Goal: Task Accomplishment & Management: Manage account settings

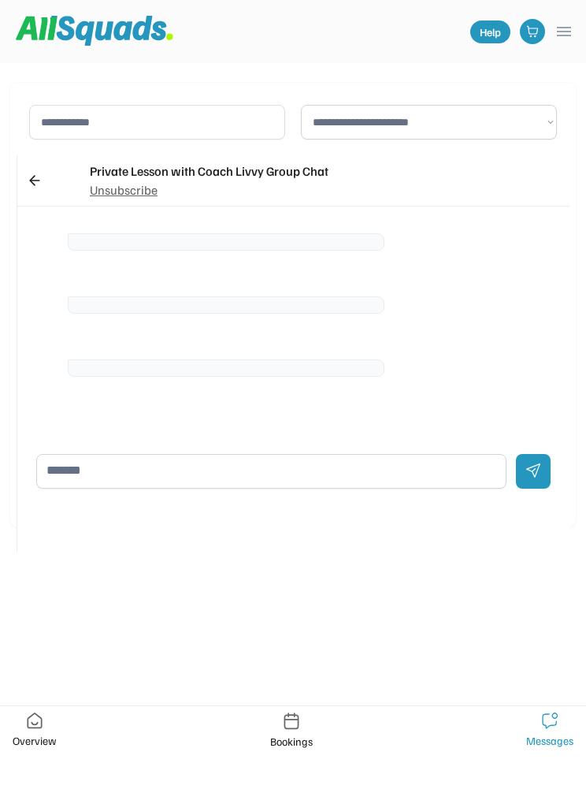
scroll to position [1, 0]
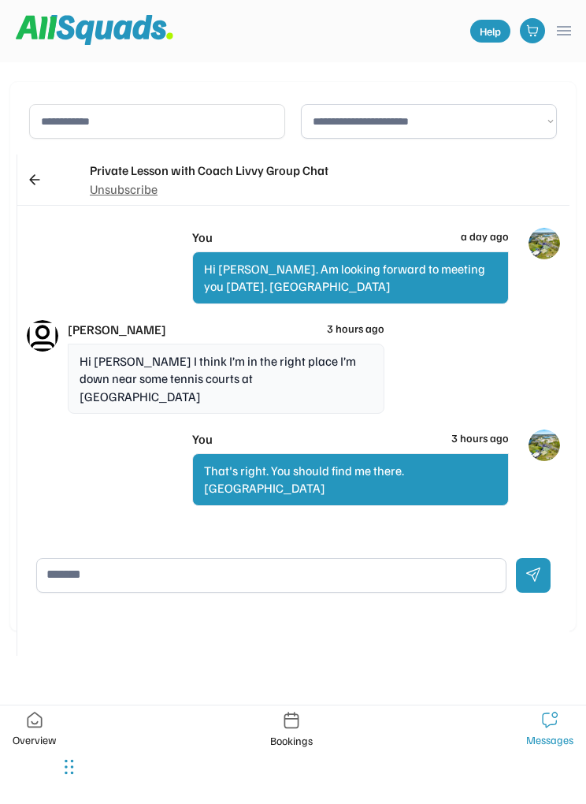
click at [297, 724] on img at bounding box center [292, 720] width 16 height 17
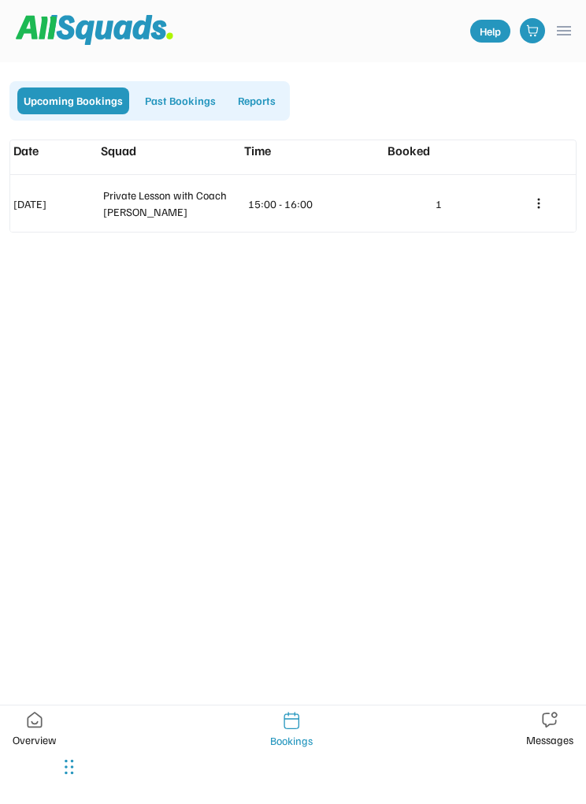
click at [538, 200] on use at bounding box center [538, 204] width 2 height 10
click at [508, 230] on div "Manage Class" at bounding box center [488, 233] width 85 height 27
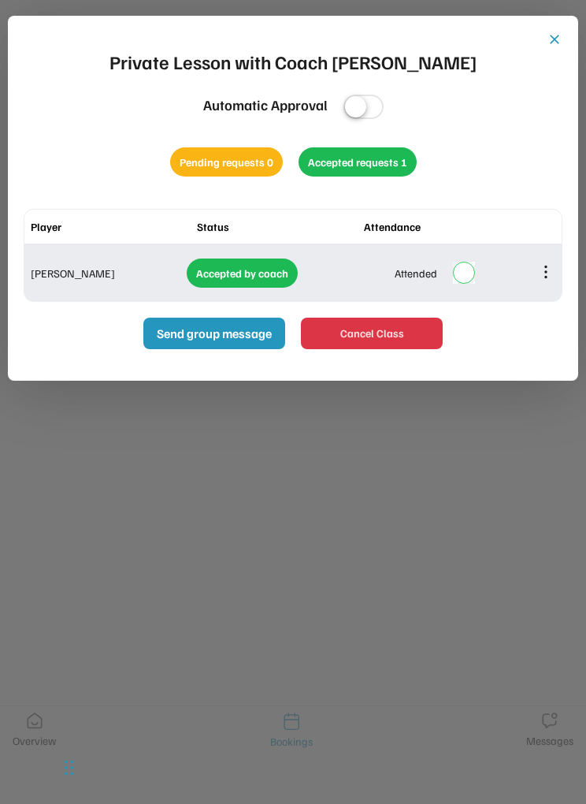
click at [545, 270] on icon at bounding box center [545, 271] width 17 height 17
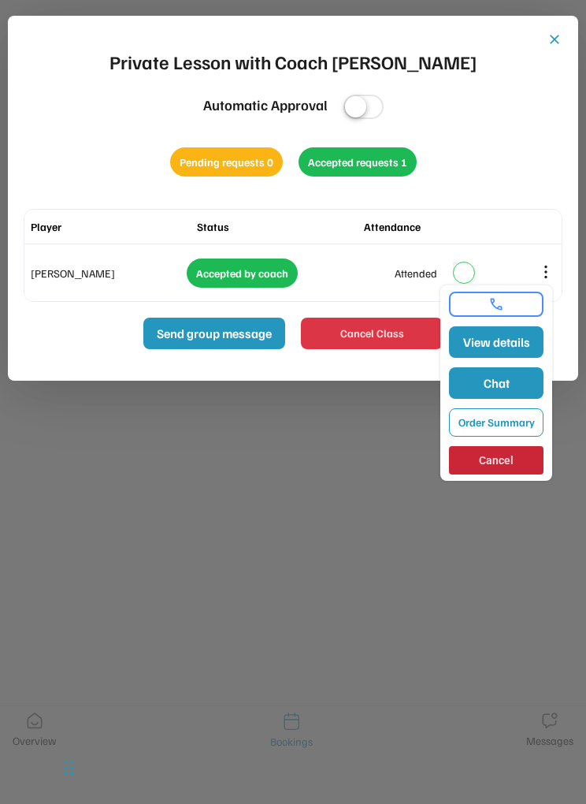
click at [502, 341] on button "View details" at bounding box center [496, 342] width 95 height 32
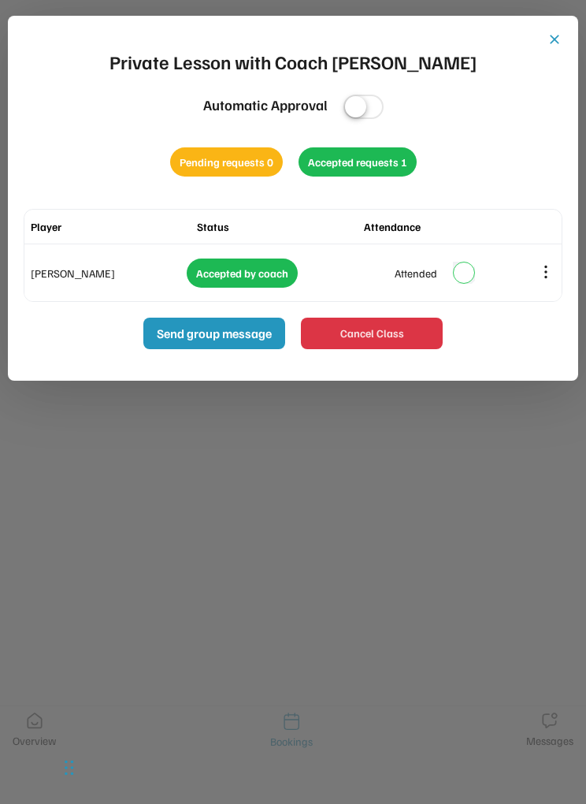
type input "**********"
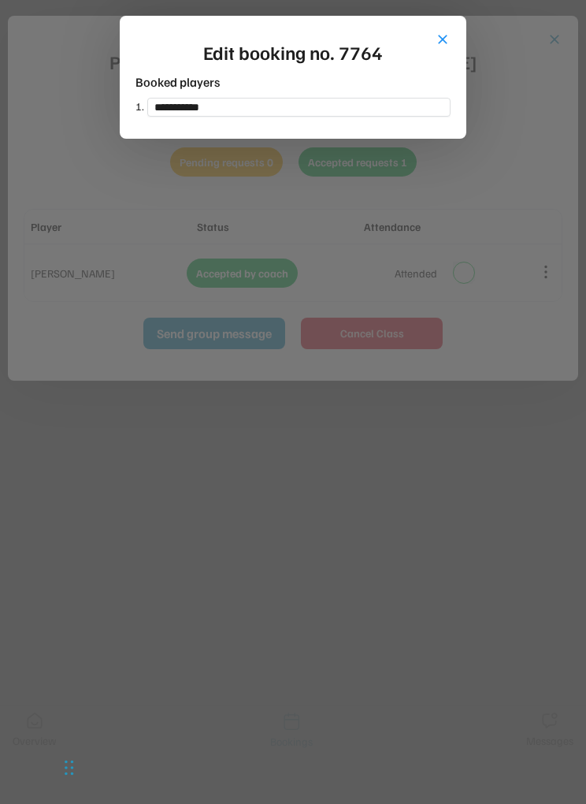
click at [448, 39] on button "close" at bounding box center [443, 40] width 16 height 16
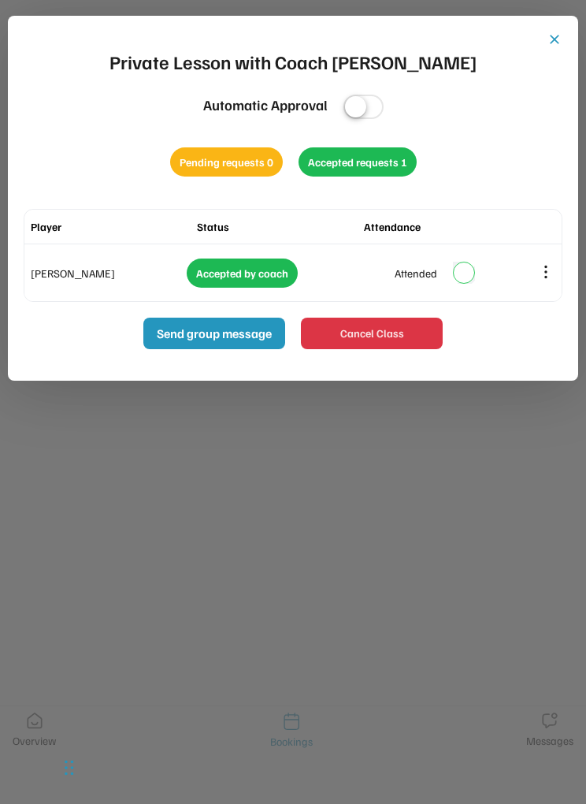
click at [411, 225] on div "Attendance" at bounding box center [445, 226] width 163 height 17
click at [551, 41] on button "close" at bounding box center [555, 40] width 16 height 16
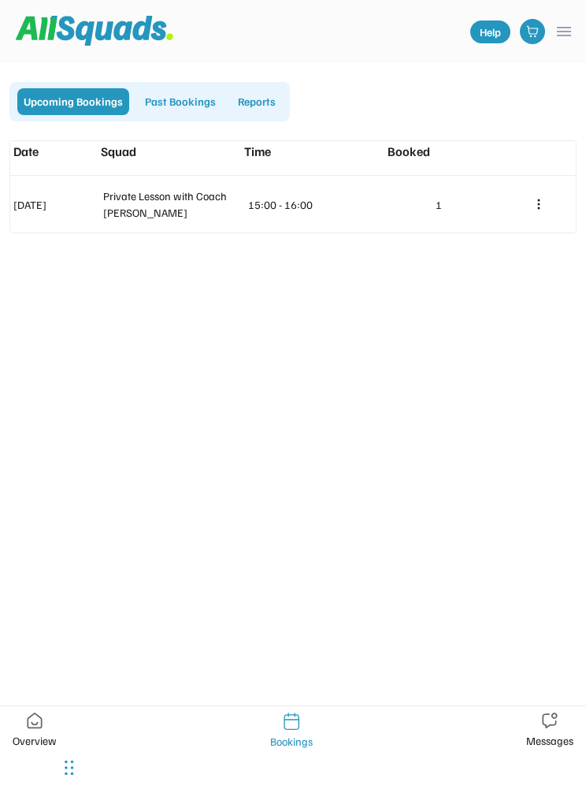
click at [533, 206] on icon at bounding box center [539, 204] width 13 height 13
click at [499, 230] on div "Manage Class" at bounding box center [488, 233] width 85 height 27
